Goal: Task Accomplishment & Management: Use online tool/utility

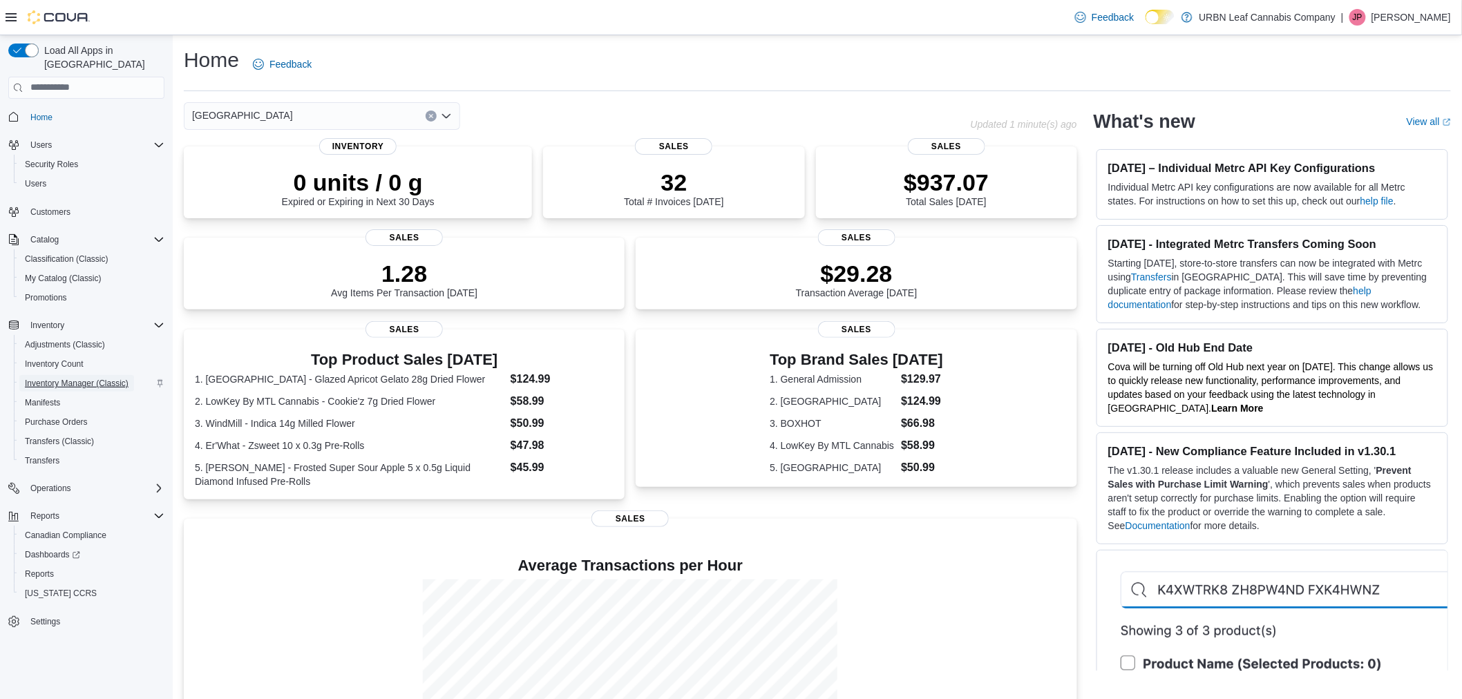
click at [74, 378] on span "Inventory Manager (Classic)" at bounding box center [77, 383] width 104 height 11
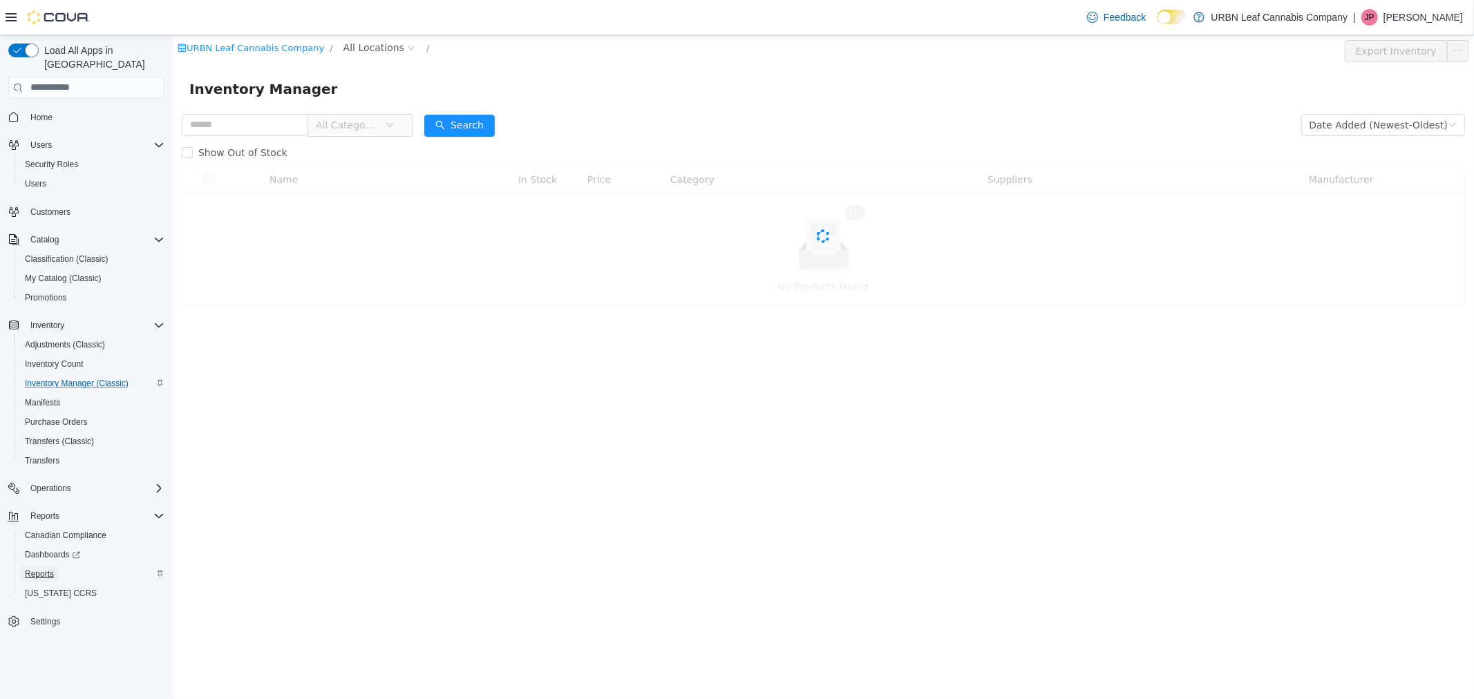
click at [56, 566] on link "Reports" at bounding box center [39, 574] width 40 height 17
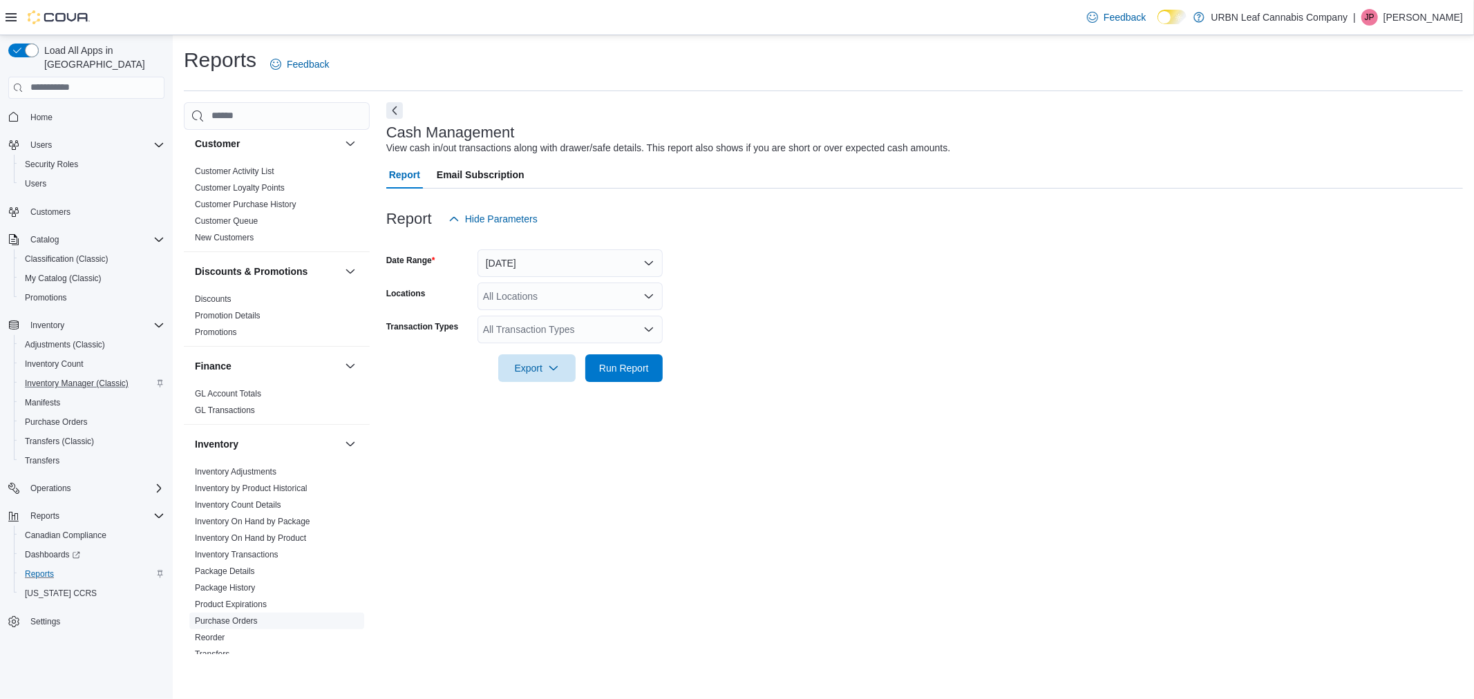
scroll to position [230, 0]
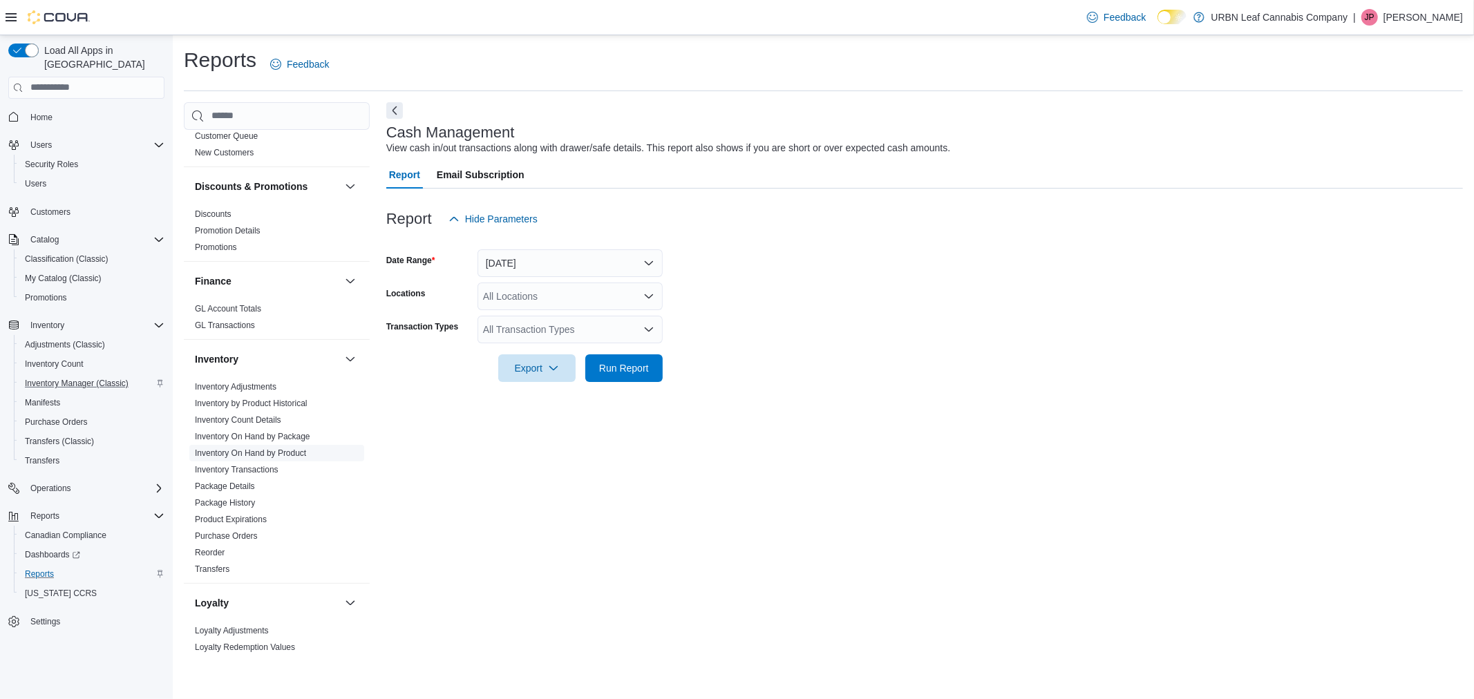
click at [282, 449] on link "Inventory On Hand by Product" at bounding box center [250, 454] width 111 height 10
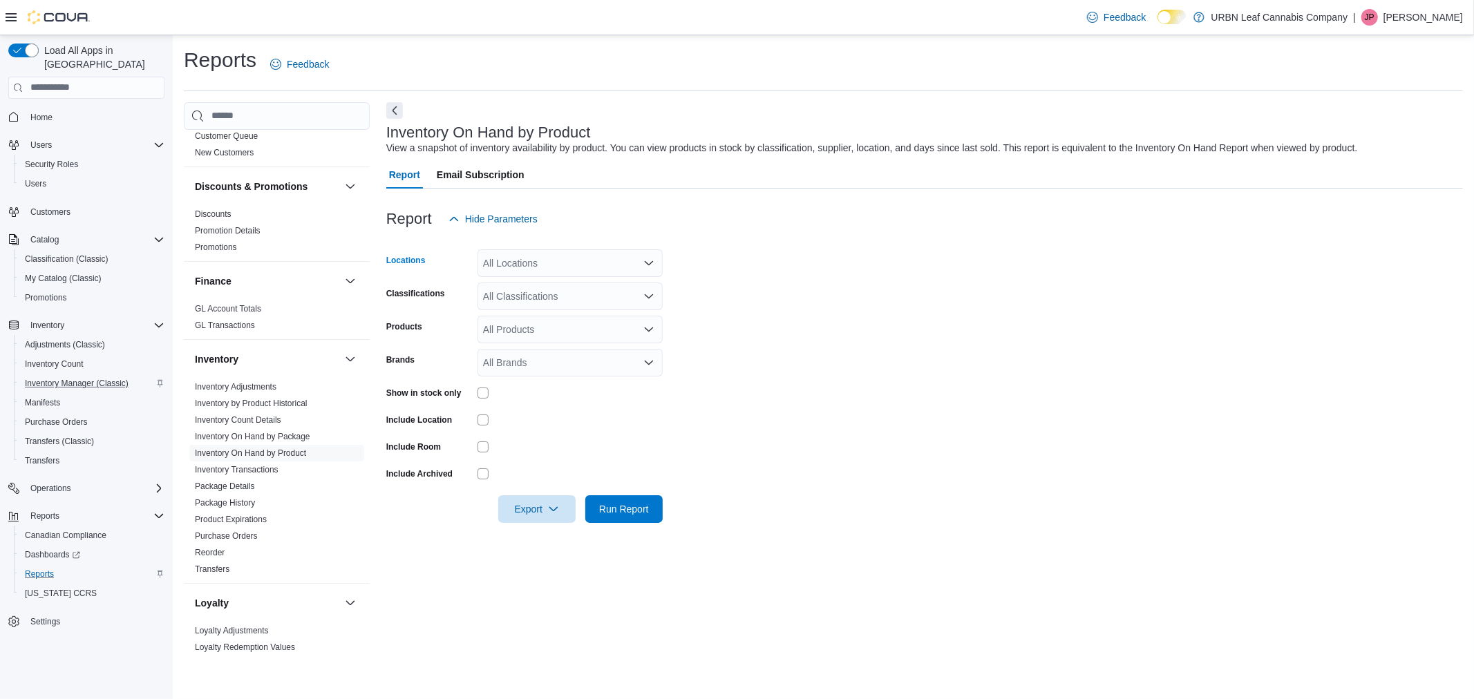
click at [556, 254] on div "All Locations" at bounding box center [570, 264] width 185 height 28
click at [533, 321] on span "[GEOGRAPHIC_DATA]" at bounding box center [557, 326] width 101 height 14
click at [840, 361] on form "Locations [GEOGRAPHIC_DATA] Classifications All Classifications Products All Pr…" at bounding box center [924, 378] width 1077 height 290
click at [549, 295] on div "All Classifications" at bounding box center [570, 297] width 185 height 28
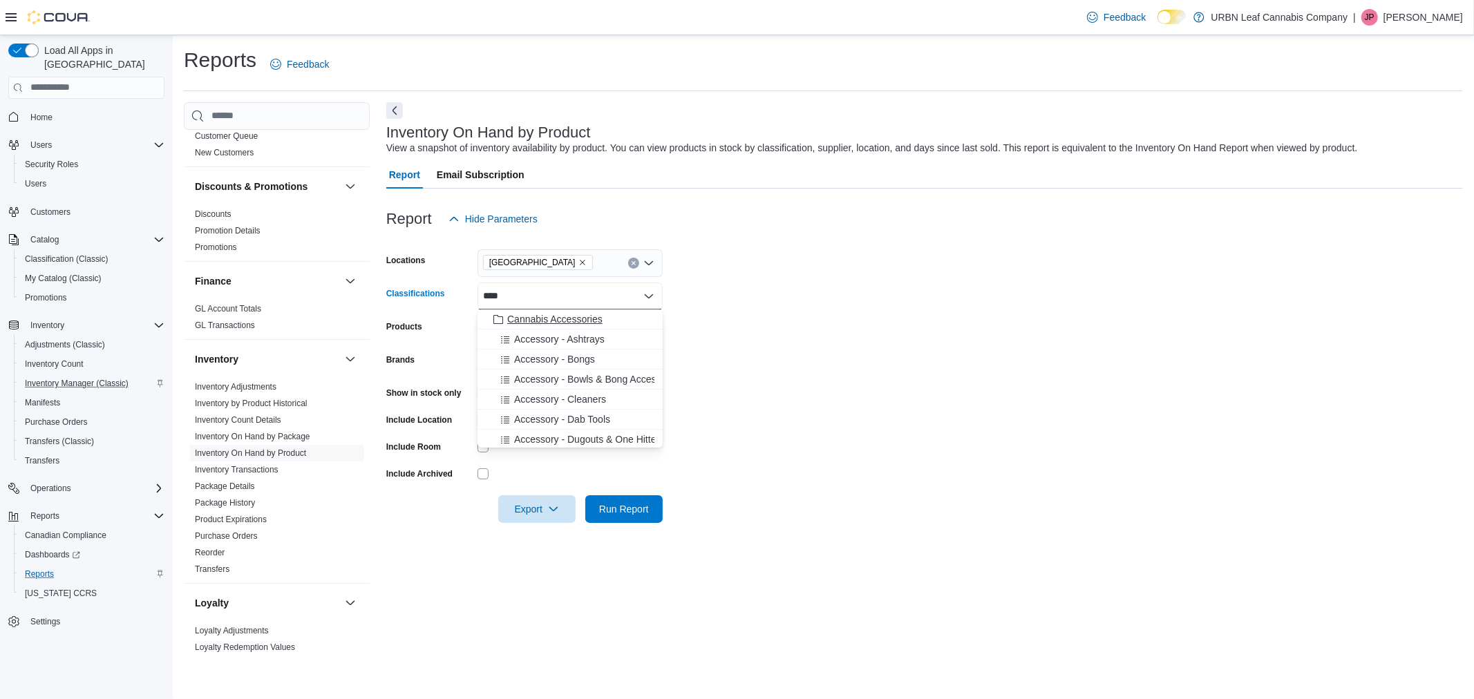
type input "****"
click at [574, 321] on span "Cannabis Accessories" at bounding box center [554, 319] width 95 height 14
click at [888, 357] on form "Locations [GEOGRAPHIC_DATA] Classifications Cannabis Accessories Combo box. Sel…" at bounding box center [924, 378] width 1077 height 290
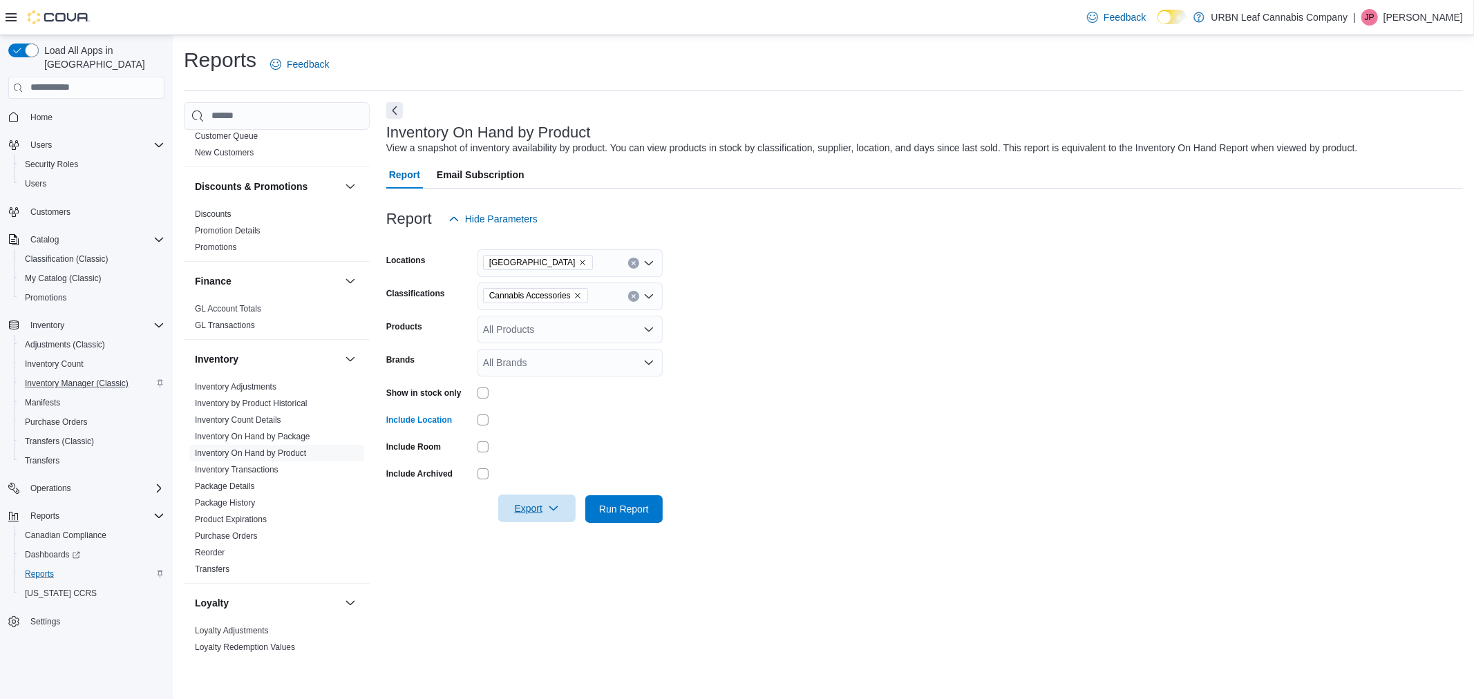
click at [516, 511] on span "Export" at bounding box center [537, 509] width 61 height 28
click at [517, 540] on span "Export to Excel" at bounding box center [539, 536] width 62 height 11
click at [798, 415] on form "Locations [GEOGRAPHIC_DATA] Classifications Cannabis Accessories Products All P…" at bounding box center [924, 378] width 1077 height 290
click at [574, 295] on icon "Remove Cannabis Accessories from selection in this group" at bounding box center [578, 296] width 8 height 8
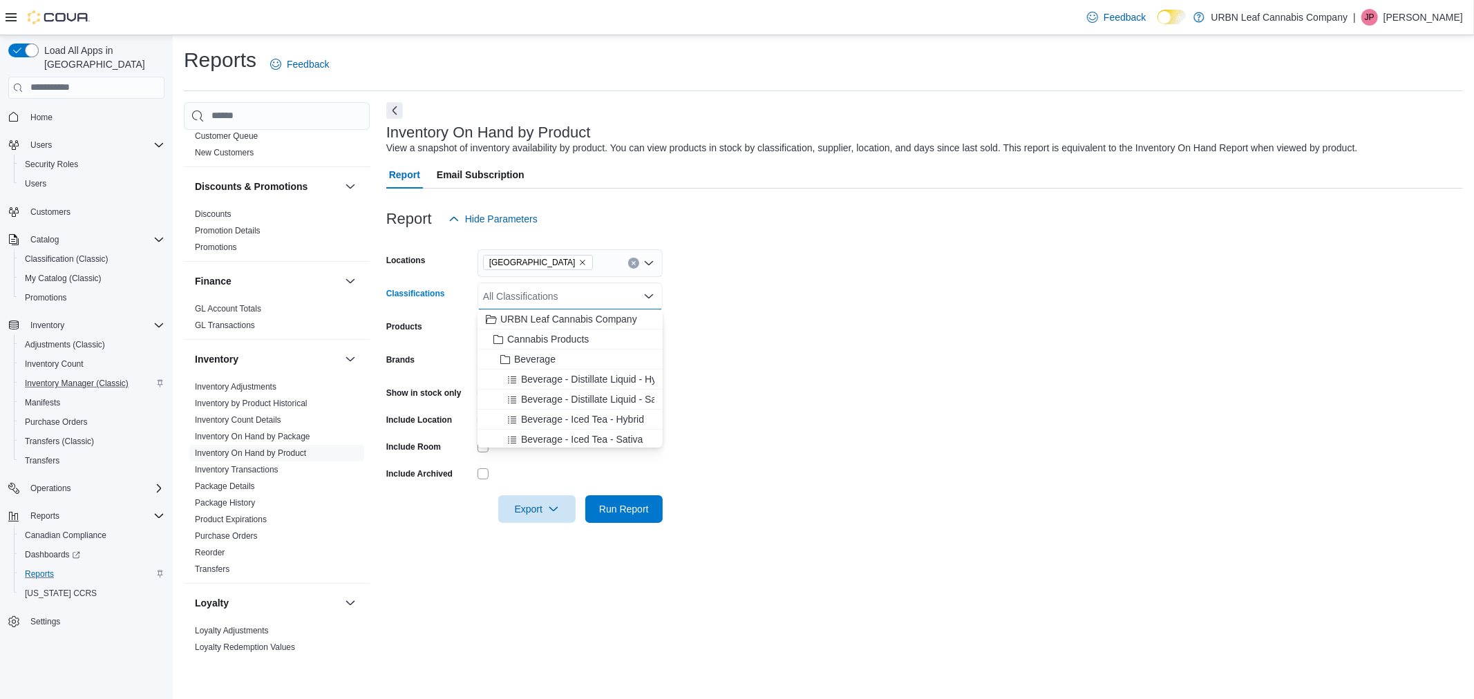
click at [572, 295] on div "All Classifications" at bounding box center [570, 297] width 185 height 28
type input "********"
click at [572, 315] on div "Beverage" at bounding box center [570, 319] width 169 height 14
click at [581, 344] on span "Beverage - Non-Liquid" at bounding box center [562, 350] width 97 height 14
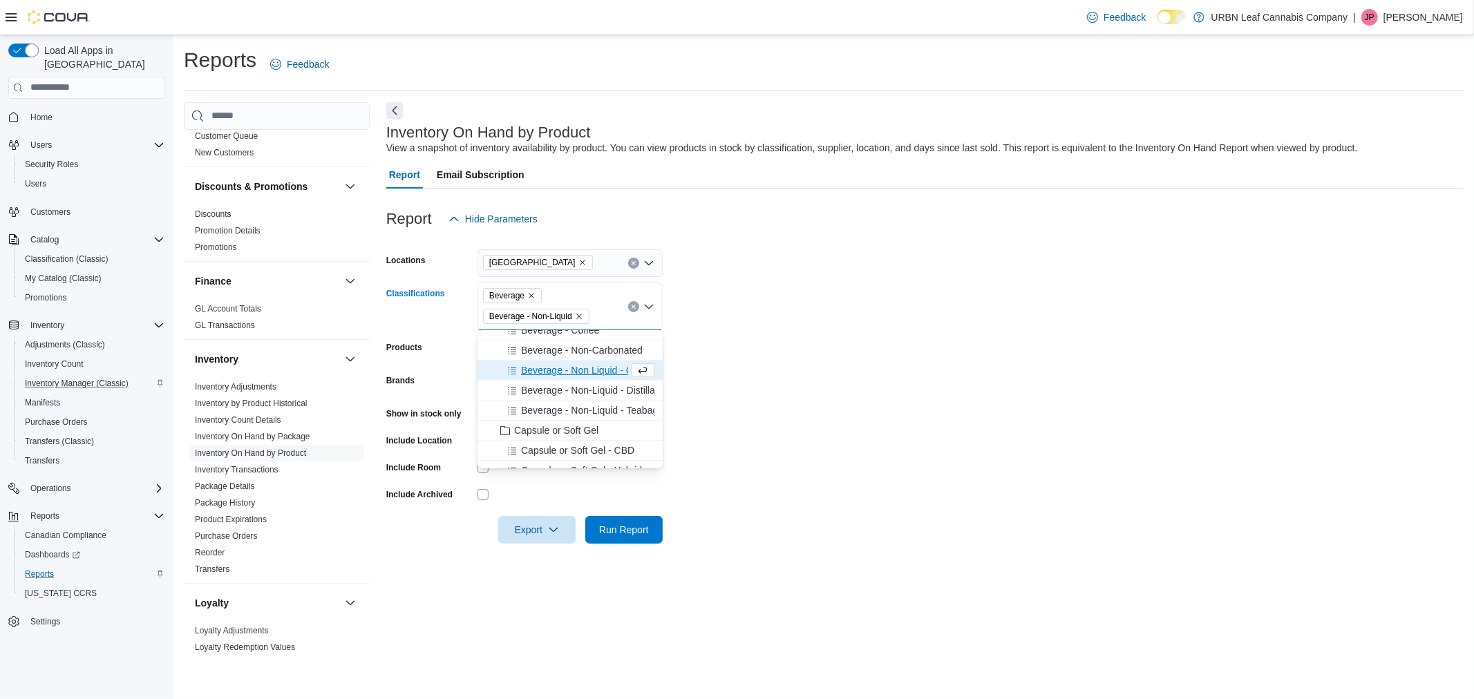
click at [807, 379] on form "Locations [GEOGRAPHIC_DATA] Classifications Beverage Beverage - Non-Liquid Comb…" at bounding box center [924, 388] width 1077 height 311
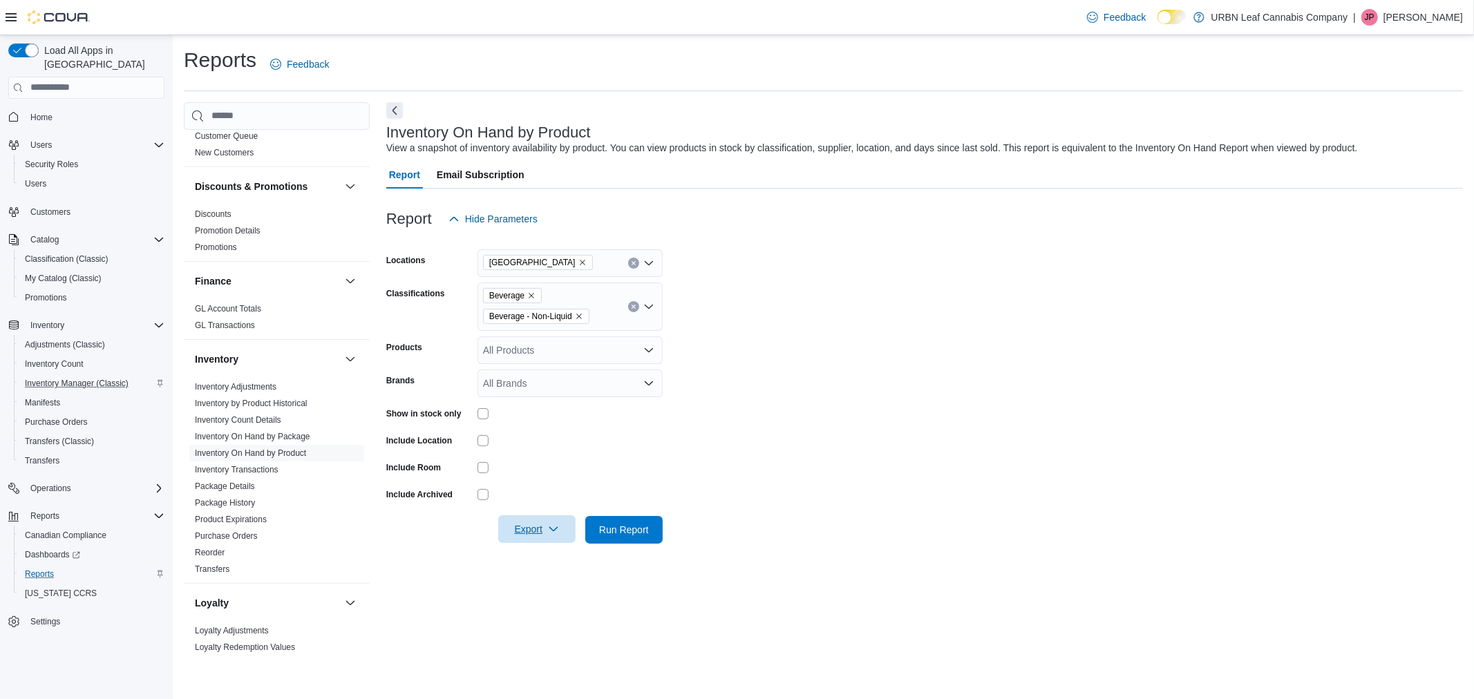
click at [548, 529] on icon "button" at bounding box center [553, 529] width 11 height 11
click at [540, 550] on button "Export to Excel" at bounding box center [539, 557] width 79 height 28
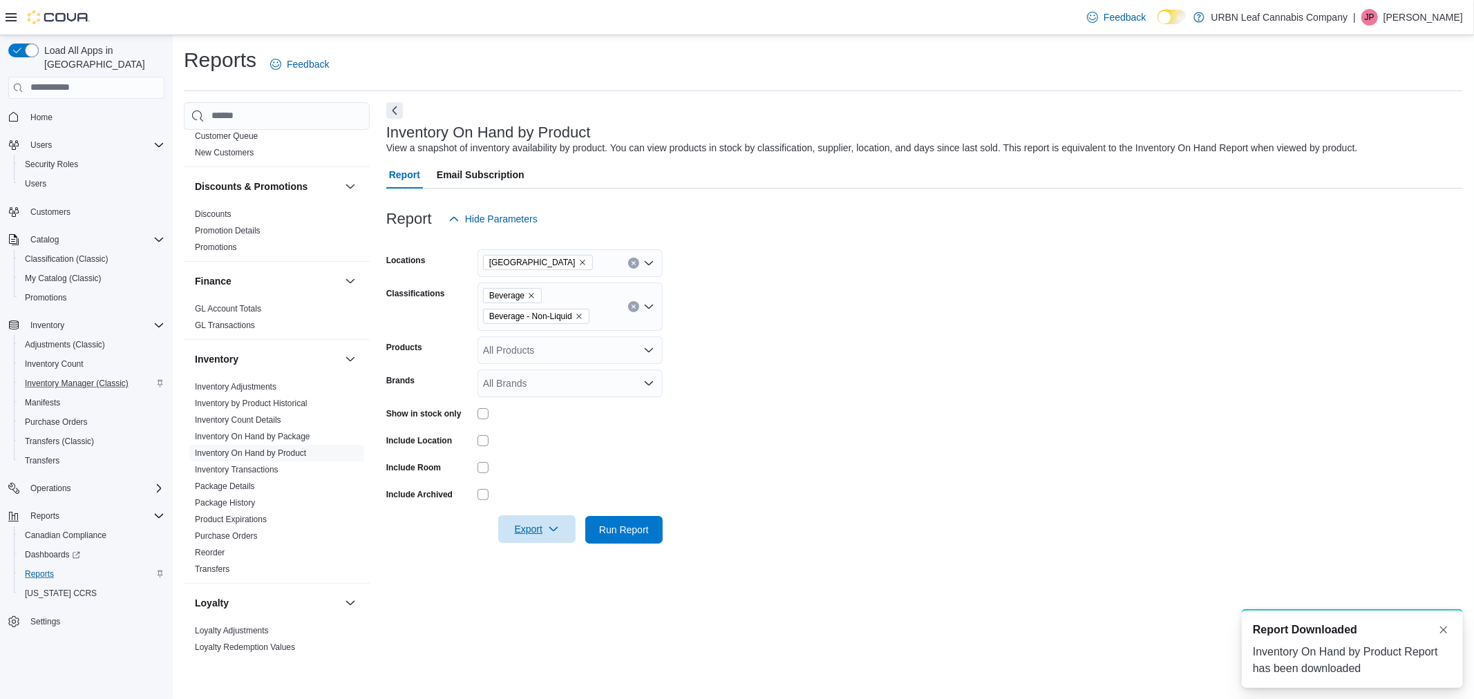
scroll to position [0, 0]
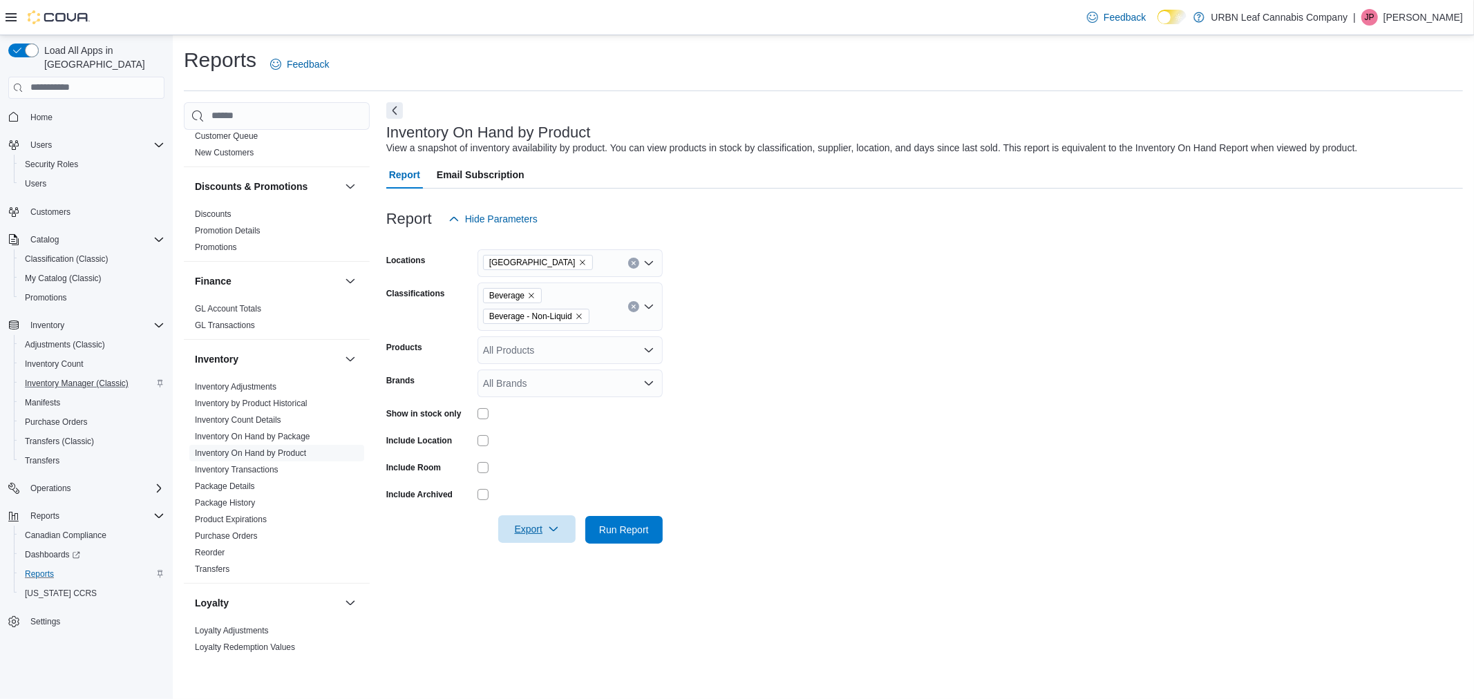
drag, startPoint x: 798, startPoint y: 419, endPoint x: 744, endPoint y: 375, distance: 70.3
click at [796, 420] on form "Locations [GEOGRAPHIC_DATA] Classifications Beverage Beverage - Non-Liquid Prod…" at bounding box center [924, 388] width 1077 height 311
